Goal: Information Seeking & Learning: Learn about a topic

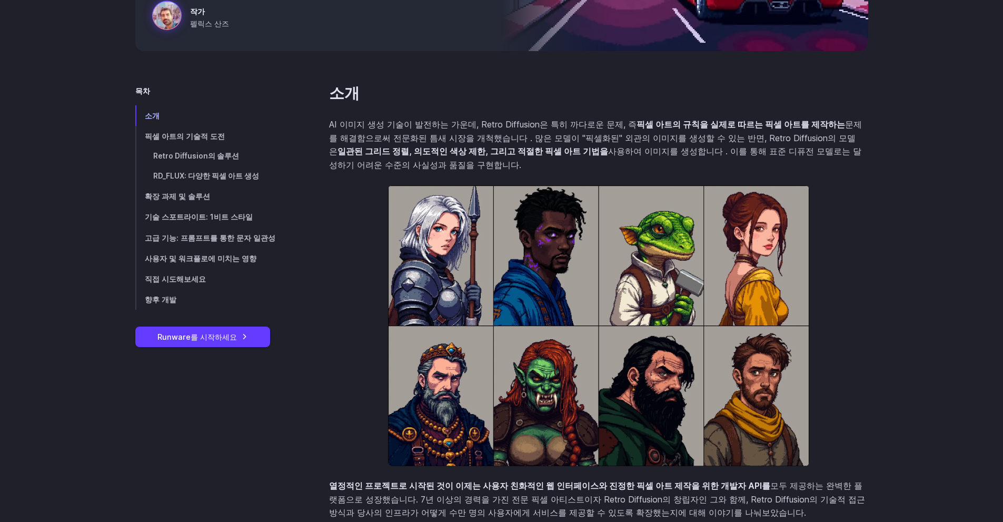
scroll to position [141, 0]
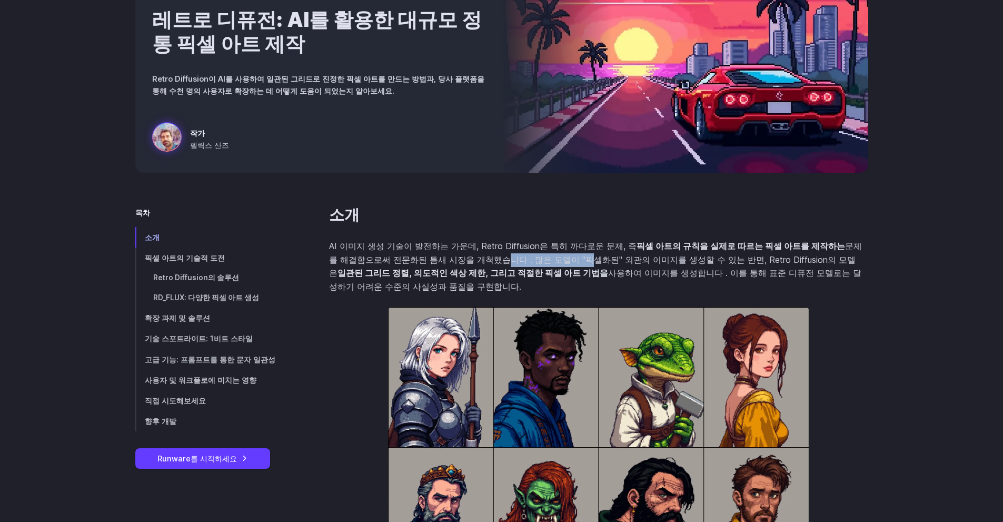
drag, startPoint x: 455, startPoint y: 255, endPoint x: 537, endPoint y: 254, distance: 82.2
click at [537, 254] on font "문제를 해결함으로써 전문화된 틈새 시장을 개척했습니다 . 많은 모델이 "픽셀화된" 외관의 이미지를 생성할 수 있는 반면, Retro Diffu…" at bounding box center [595, 259] width 533 height 37
drag, startPoint x: 650, startPoint y: 244, endPoint x: 753, endPoint y: 258, distance: 103.6
click at [732, 255] on p "AI 이미지 생성 기술이 발전하는 가운데, Retro Diffusion은 특히 까다로운 문제, 즉 픽셀 아트의 규칙을 실제로 따르는 픽셀 아트…" at bounding box center [598, 267] width 539 height 54
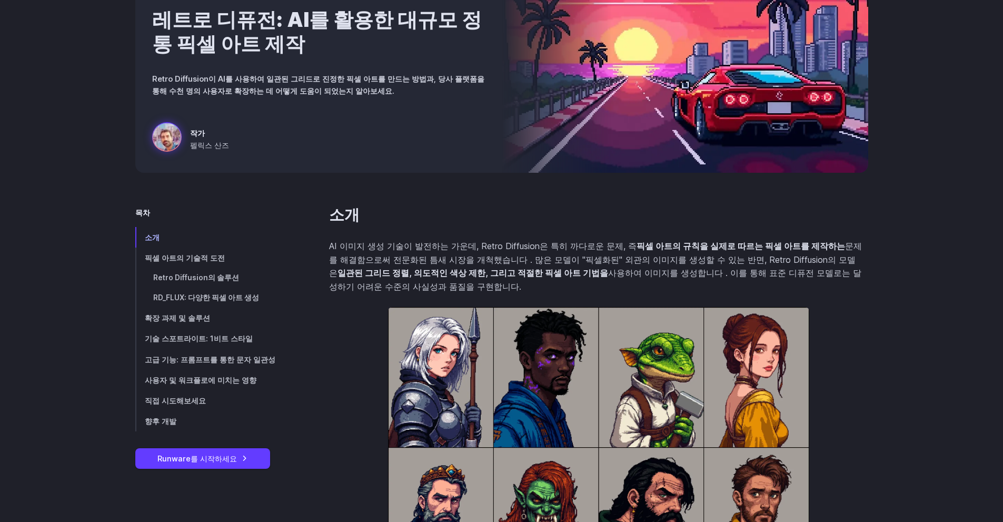
click at [753, 258] on font "문제를 해결함으로써 전문화된 틈새 시장을 개척했습니다 . 많은 모델이 "픽셀화된" 외관의 이미지를 생성할 수 있는 반면, Retro Diffu…" at bounding box center [595, 259] width 533 height 37
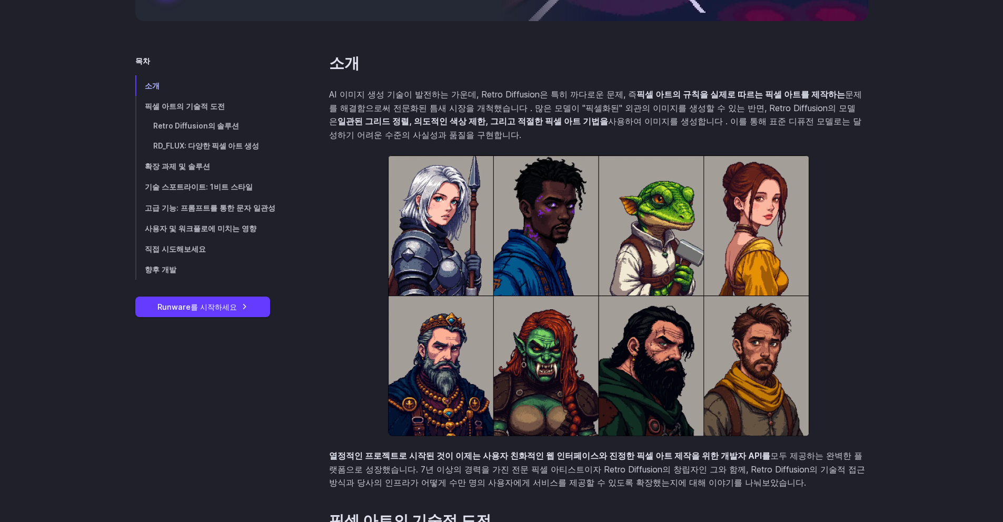
scroll to position [404, 0]
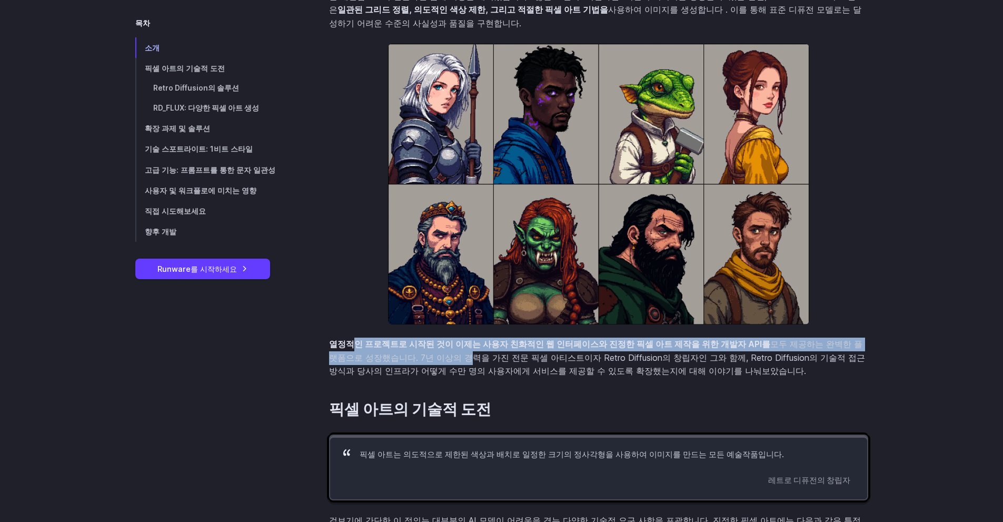
drag, startPoint x: 350, startPoint y: 346, endPoint x: 423, endPoint y: 364, distance: 76.0
click at [423, 364] on p "열정적인 프로젝트로 시작된 것이 이제는 사용자 친화적인 웹 인터페이스와 진정한 픽셀 아트 제작을 위한 개발자 API를 모두 제공하는 완벽한 플…" at bounding box center [598, 358] width 539 height 41
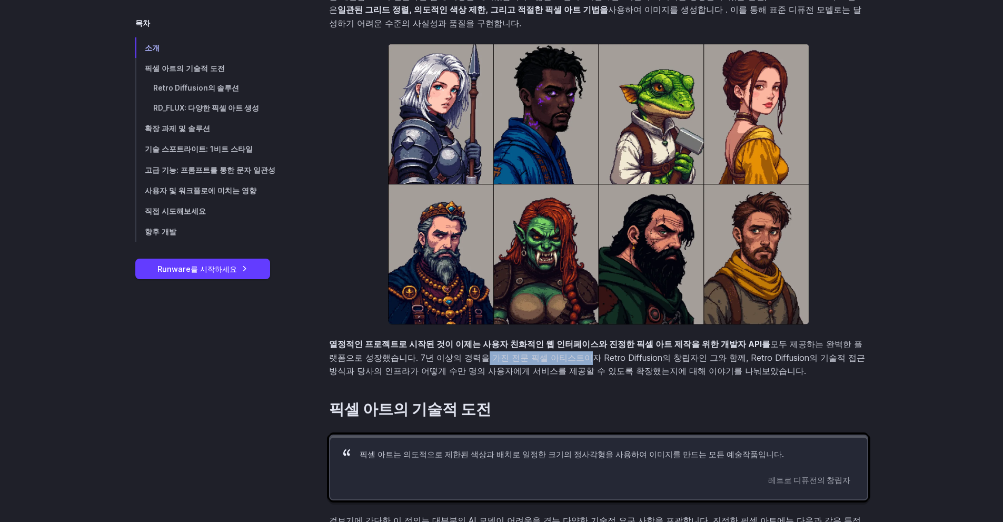
drag, startPoint x: 435, startPoint y: 355, endPoint x: 546, endPoint y: 354, distance: 111.1
click at [545, 354] on font ". 7년 이상의 경력을 가진 전문 픽셀 아티스트이자 Retro Diffusion의 창립자인 그와 함께, Retro Diffusion의 기술적 …" at bounding box center [597, 364] width 536 height 24
click at [546, 354] on font ". 7년 이상의 경력을 가진 전문 픽셀 아티스트이자 Retro Diffusion의 창립자인 그와 함께, Retro Diffusion의 기술적 …" at bounding box center [597, 364] width 536 height 24
drag, startPoint x: 501, startPoint y: 345, endPoint x: 555, endPoint y: 352, distance: 54.7
click at [543, 351] on p "열정적인 프로젝트로 시작된 것이 이제는 사용자 친화적인 웹 인터페이스와 진정한 픽셀 아트 제작을 위한 개발자 API를 모두 제공하는 완벽한 플…" at bounding box center [598, 358] width 539 height 41
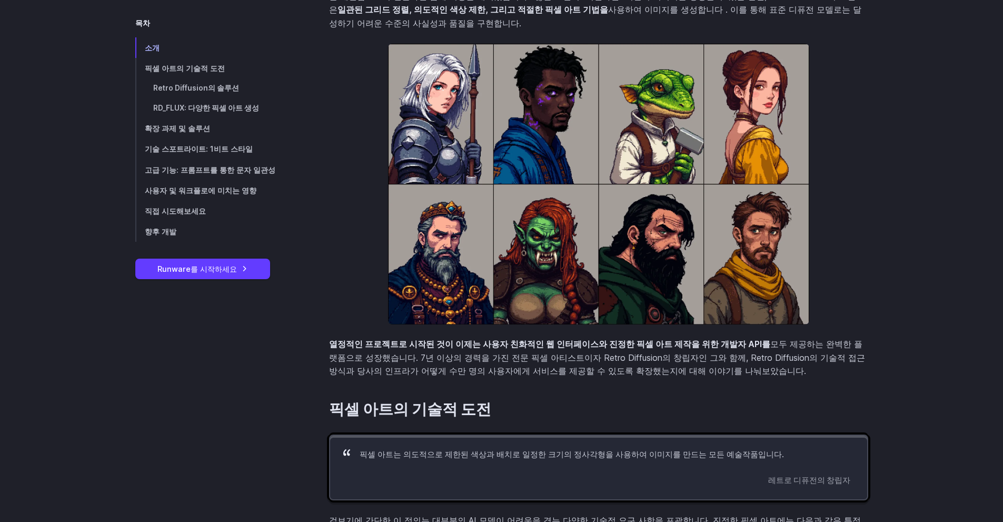
click at [560, 352] on font ". 7년 이상의 경력을 가진 전문 픽셀 아티스트이자 Retro Diffusion의 창립자인 그와 함께, Retro Diffusion의 기술적 …" at bounding box center [597, 364] width 536 height 24
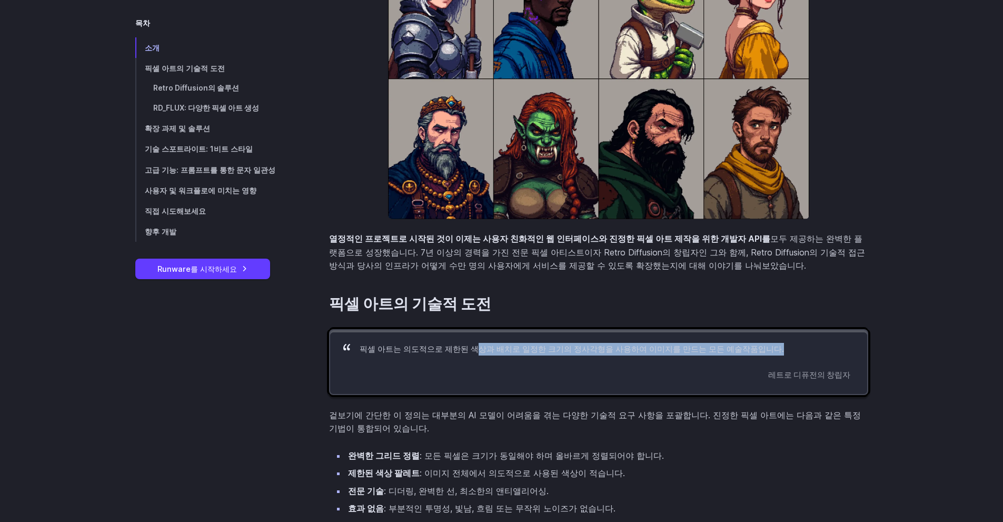
drag, startPoint x: 472, startPoint y: 345, endPoint x: 649, endPoint y: 362, distance: 178.3
click at [649, 362] on blockquote "픽셀 아트는 의도적으로 제한된 색상과 배치로 일정한 크기의 정사각형을 사용하여 이미지를 만드는 모든 예술작품입니다. 레트로 디퓨전의 창립자" at bounding box center [598, 362] width 539 height 66
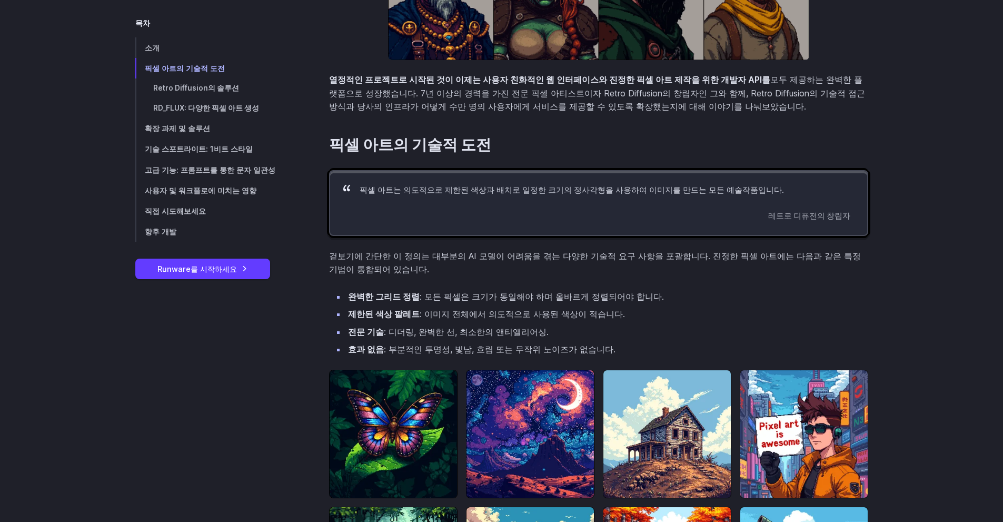
scroll to position [720, 0]
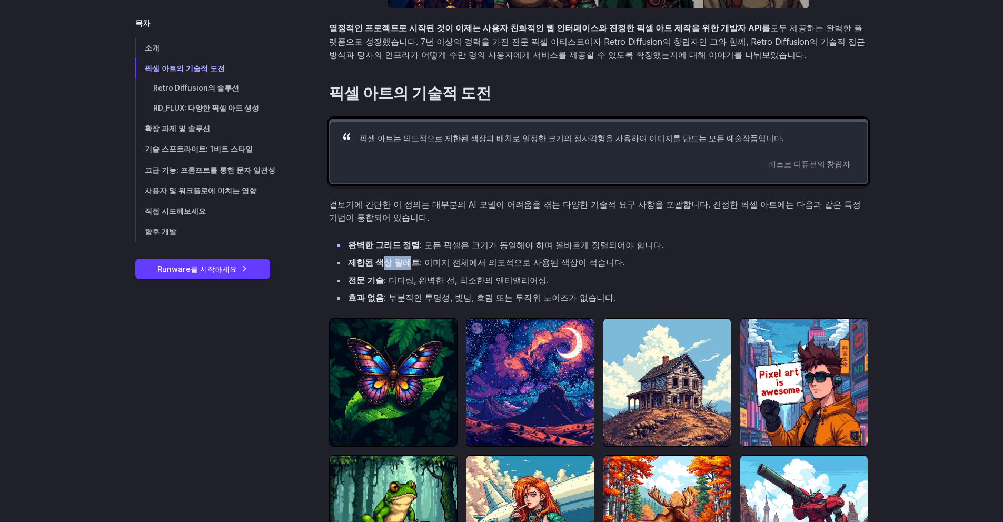
drag, startPoint x: 378, startPoint y: 252, endPoint x: 420, endPoint y: 263, distance: 43.9
click at [419, 262] on ul "완벽한 그리드 정렬 : 모든 픽셀은 크기가 동일해야 하며 올바르게 정렬되어야 합니다. 제한된 색상 팔레트 : 이미지 전체에서 의도적으로 사용된…" at bounding box center [598, 272] width 539 height 66
click at [422, 264] on font ": 이미지 전체에서 의도적으로 사용된 색상이 적습니다." at bounding box center [522, 262] width 205 height 11
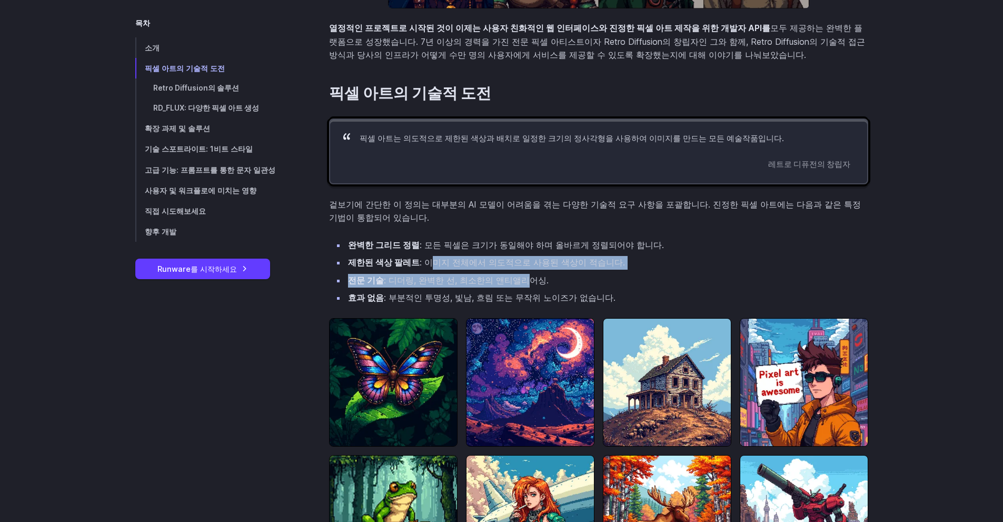
drag, startPoint x: 423, startPoint y: 261, endPoint x: 512, endPoint y: 286, distance: 92.4
click at [510, 285] on ul "완벽한 그리드 정렬 : 모든 픽셀은 크기가 동일해야 하며 올바르게 정렬되어야 합니다. 제한된 색상 팔레트 : 이미지 전체에서 의도적으로 사용된…" at bounding box center [598, 272] width 539 height 66
click at [512, 286] on li "전문 기술 : 디더링, 완벽한 선, 최소한의 앤티앨리어싱." at bounding box center [607, 281] width 522 height 14
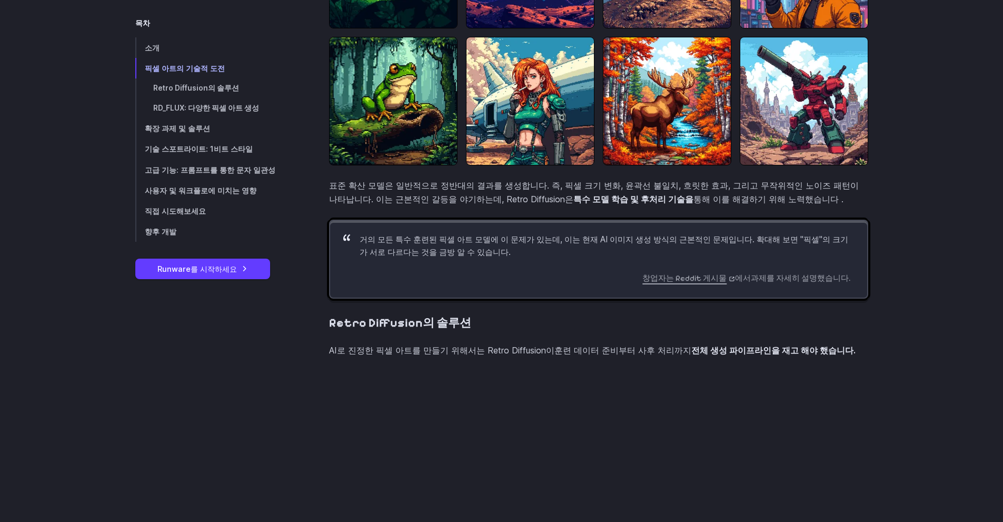
scroll to position [1142, 0]
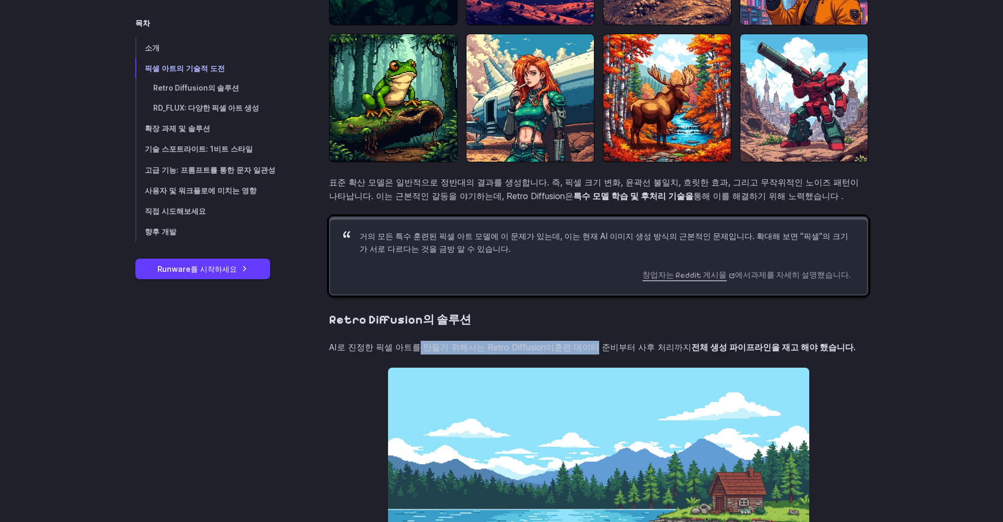
drag, startPoint x: 412, startPoint y: 348, endPoint x: 585, endPoint y: 351, distance: 172.8
click at [585, 351] on font "AI로 진정한 픽셀 아트를 만들기 위해서는 Retro Diffusion이 훈련 데이터 준비부터 사후 처리까지" at bounding box center [510, 347] width 362 height 11
click at [585, 351] on font "훈련 데이터 준비부터 사후 처리까지" at bounding box center [623, 347] width 137 height 11
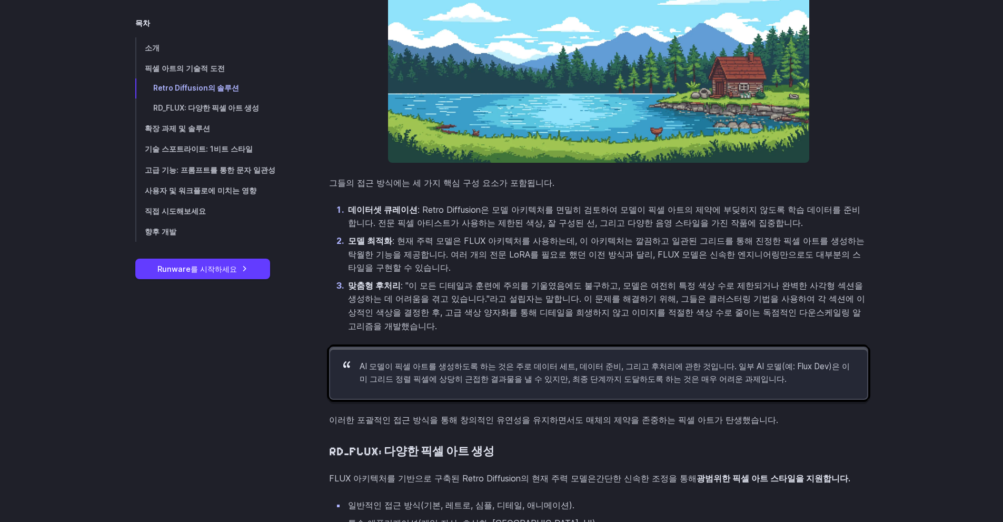
scroll to position [1563, 0]
